Goal: Task Accomplishment & Management: Complete application form

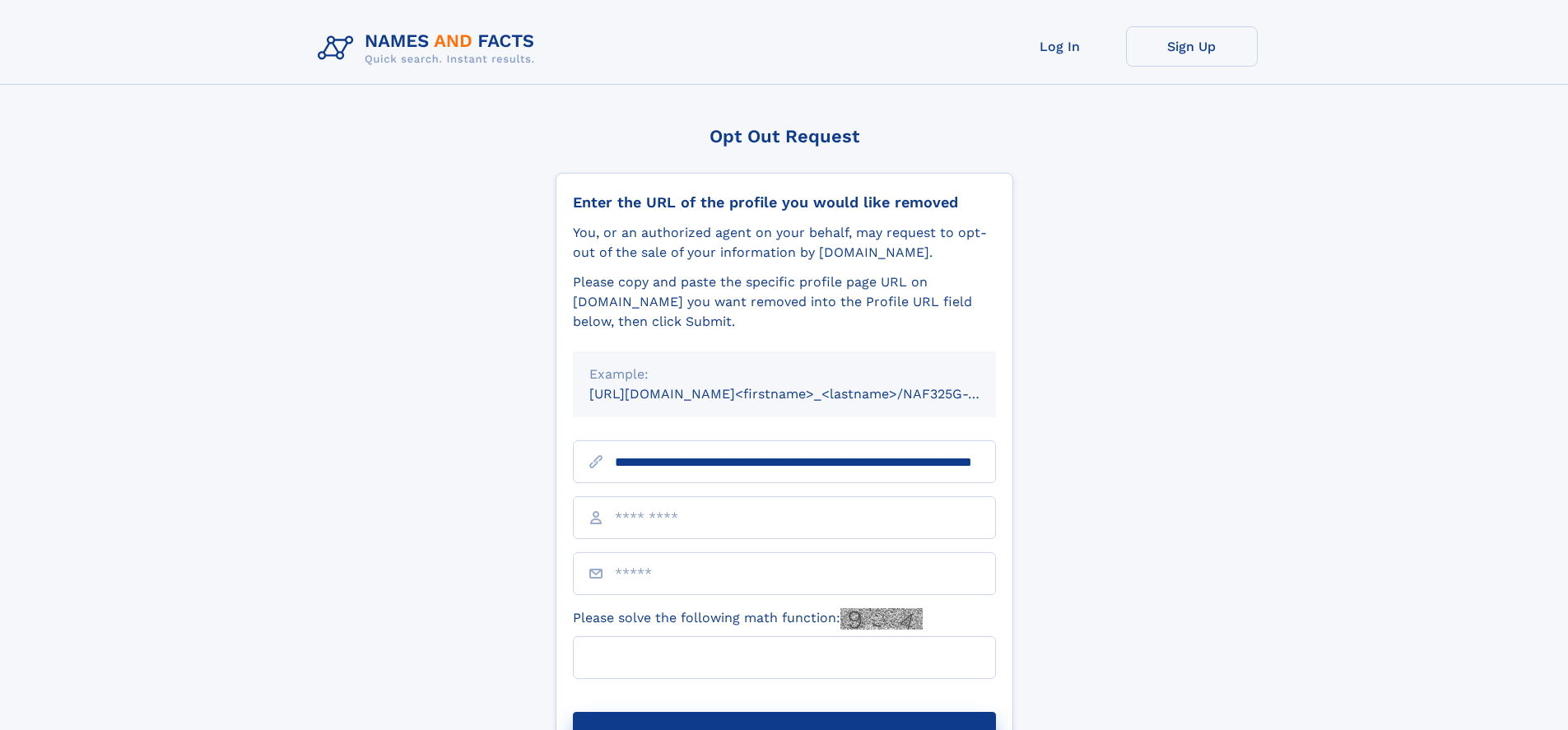
type input "**********"
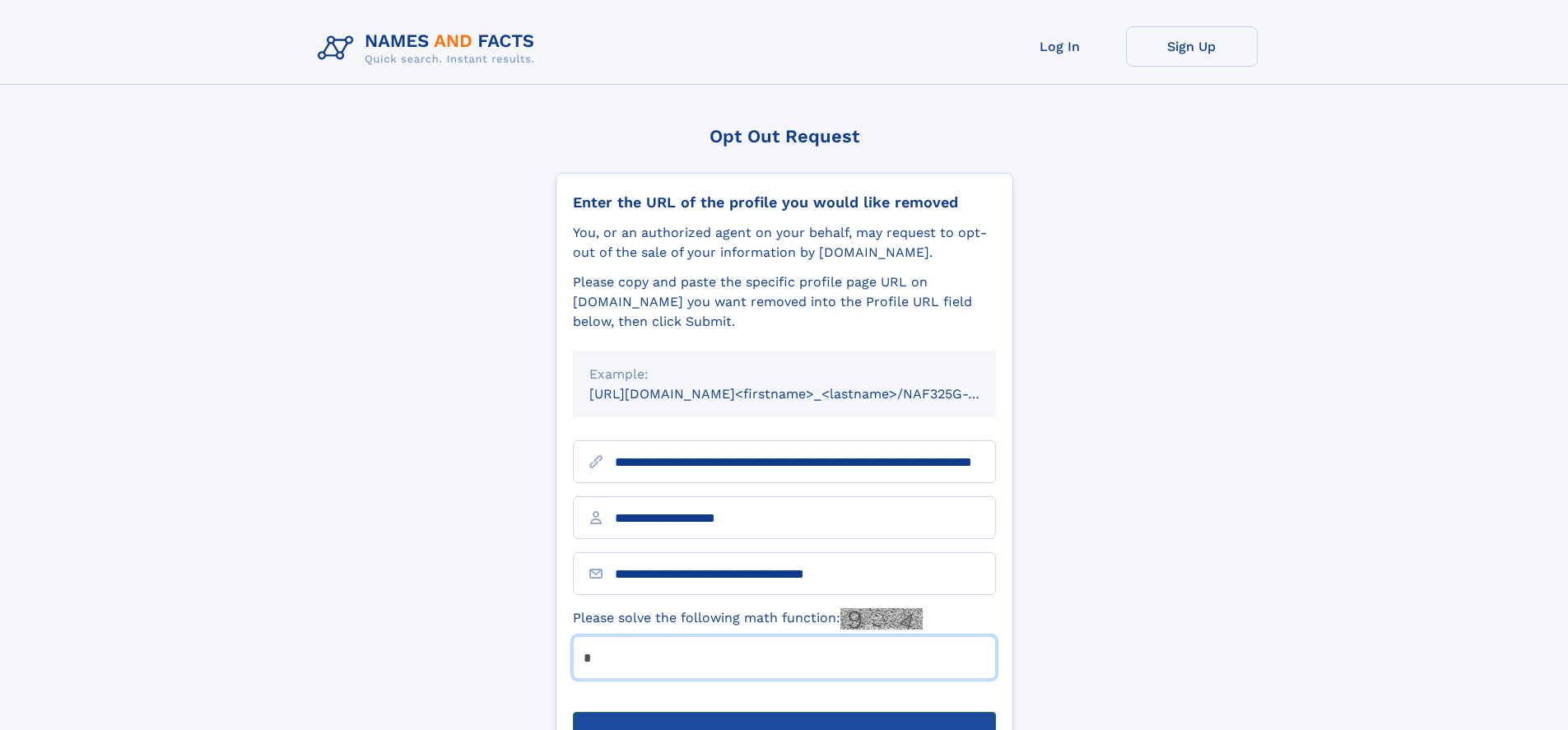
type input "*"
click at [784, 712] on button "Submit Opt Out Request" at bounding box center [784, 738] width 423 height 53
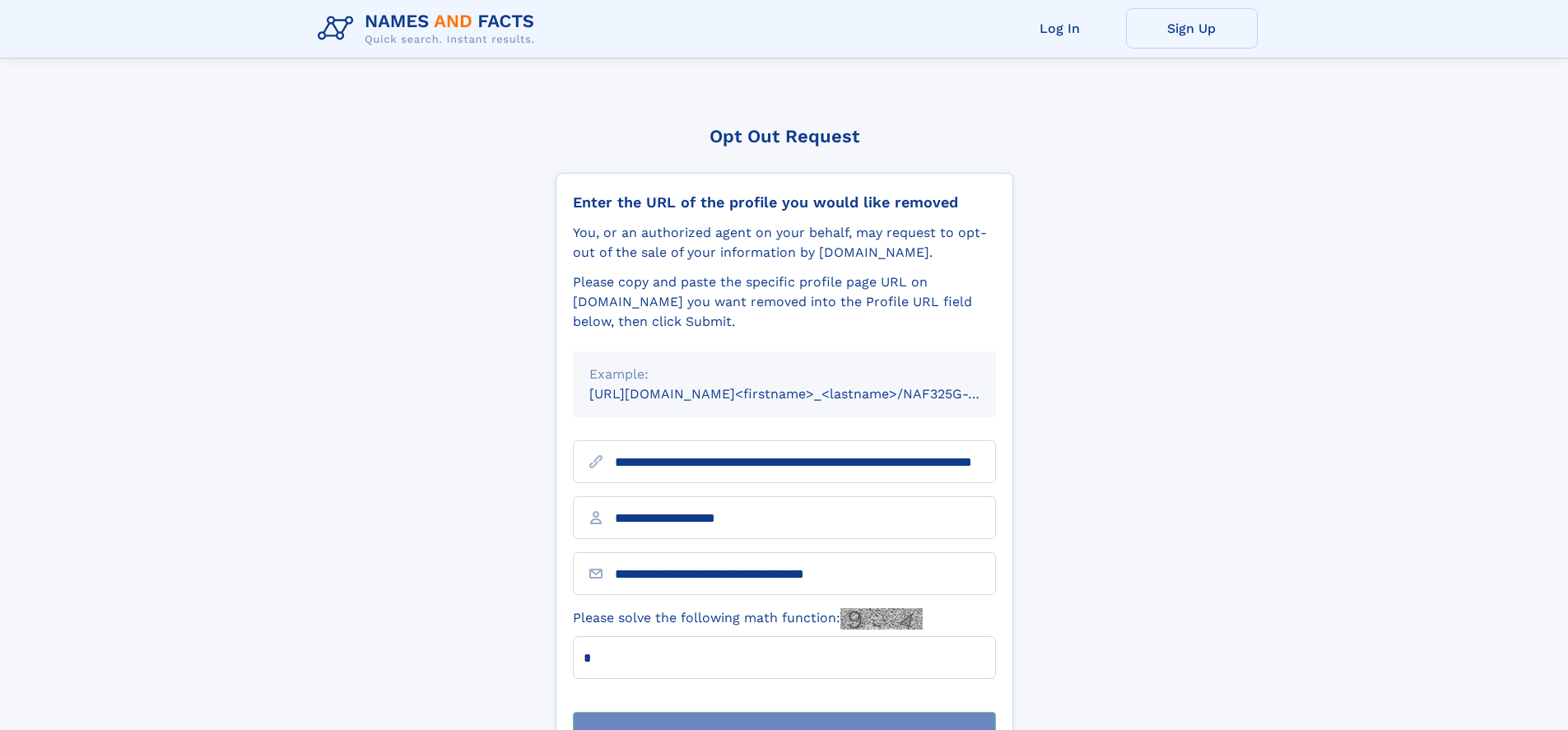
scroll to position [53, 0]
